Goal: Find specific page/section: Find specific page/section

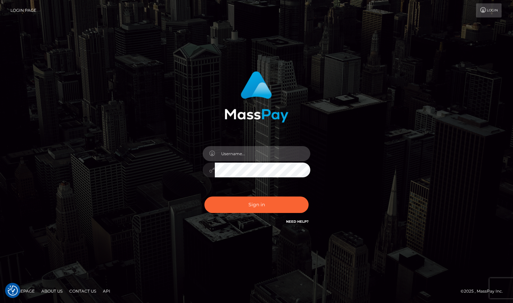
click at [250, 154] on input "text" at bounding box center [262, 153] width 95 height 15
type input "oli.fanvue"
click at [254, 158] on input "text" at bounding box center [262, 153] width 95 height 15
type input "oli.fanvue"
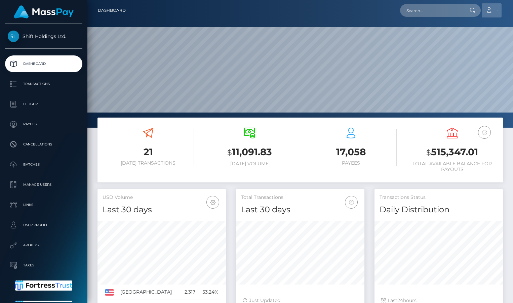
scroll to position [119, 128]
click at [442, 6] on input "text" at bounding box center [431, 10] width 63 height 13
paste input "aint4kim"
click at [425, 8] on input "aint4kim" at bounding box center [431, 10] width 63 height 13
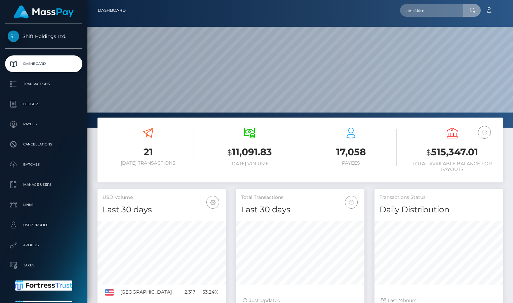
click at [425, 8] on input "aint4kim" at bounding box center [431, 10] width 63 height 13
paste input "kimberlymyupwork@gmail.co"
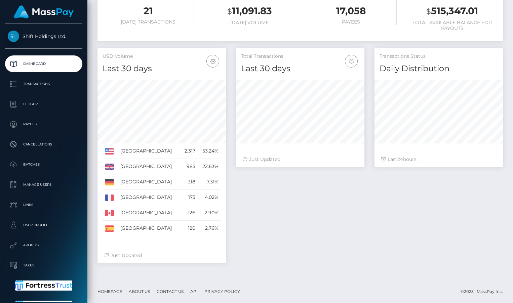
scroll to position [0, 0]
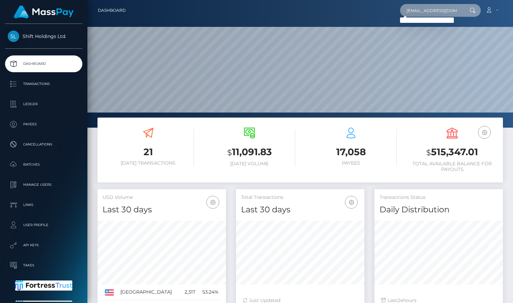
click at [446, 9] on input "kimberlymyupwork@gmail.com" at bounding box center [431, 10] width 63 height 13
click at [422, 9] on input "kimberlymyupwork@gmail.com" at bounding box center [431, 10] width 63 height 13
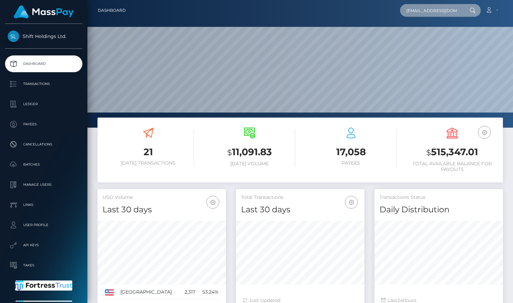
click at [422, 9] on input "kimberlymyupwork@gmail.com" at bounding box center [431, 10] width 63 height 13
paste input "KIMBERLY JENNIFER ALCOVENDAS"
type input "KIMBERLY JENNIFER ALCOVENDAS VELASQUEZ"
